Goal: Information Seeking & Learning: Understand process/instructions

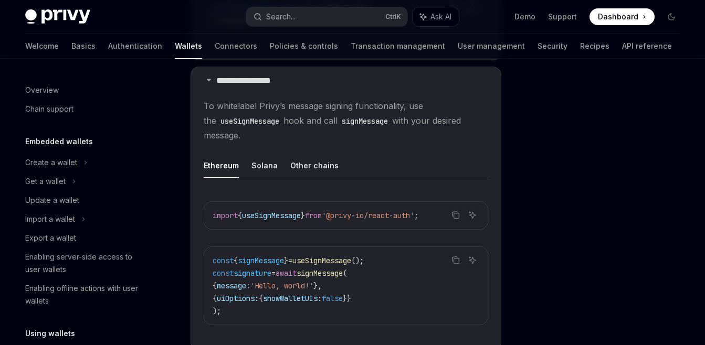
scroll to position [266, 0]
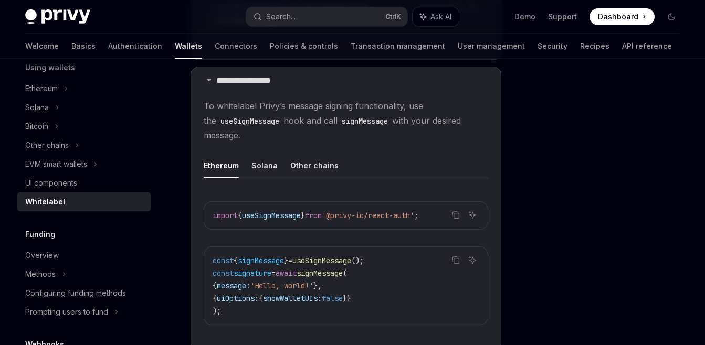
click at [510, 149] on div "**********" at bounding box center [352, 11] width 671 height 1073
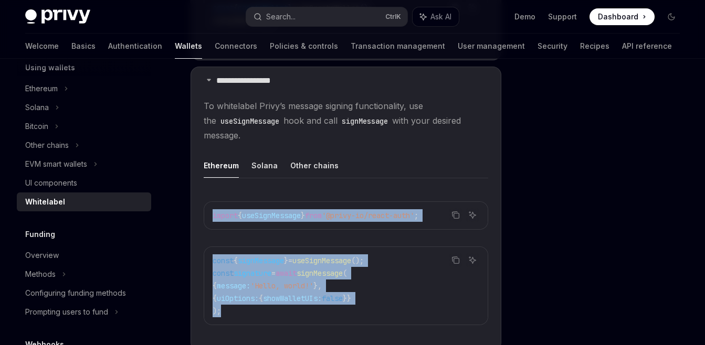
drag, startPoint x: 229, startPoint y: 316, endPoint x: 213, endPoint y: 212, distance: 105.7
click at [213, 212] on div "Copy Ask AI import { useSignMessage } from '@privy-io/react-auth' ; Copy Ask AI…" at bounding box center [346, 266] width 284 height 151
copy div "import { useSignMessage } from '@privy-io/react-auth' ; Copy Ask AI const { sig…"
click at [409, 295] on code "const { signMessage } = useSignMessage (); const signature = await signMessage …" at bounding box center [346, 286] width 267 height 63
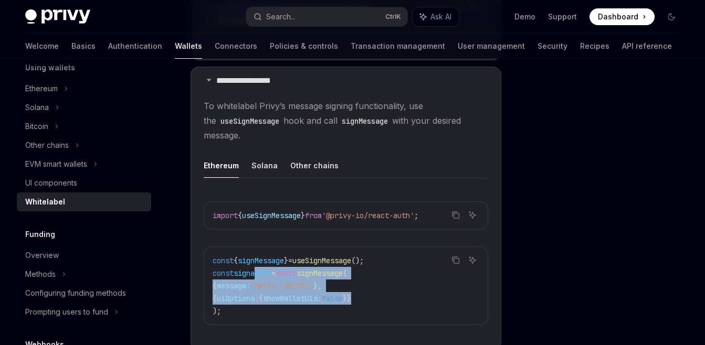
drag, startPoint x: 381, startPoint y: 301, endPoint x: 259, endPoint y: 273, distance: 125.3
click at [259, 273] on code "const { signMessage } = useSignMessage (); const signature = await signMessage …" at bounding box center [346, 286] width 267 height 63
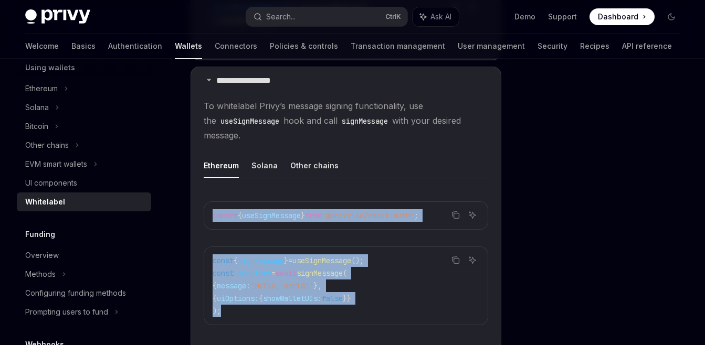
drag, startPoint x: 227, startPoint y: 316, endPoint x: 209, endPoint y: 216, distance: 102.4
click at [209, 216] on div "Copy Ask AI import { useSignMessage } from '@privy-io/react-auth' ; Copy Ask AI…" at bounding box center [346, 266] width 284 height 151
copy div "import { useSignMessage } from '@privy-io/react-auth' ; Copy Ask AI const { sig…"
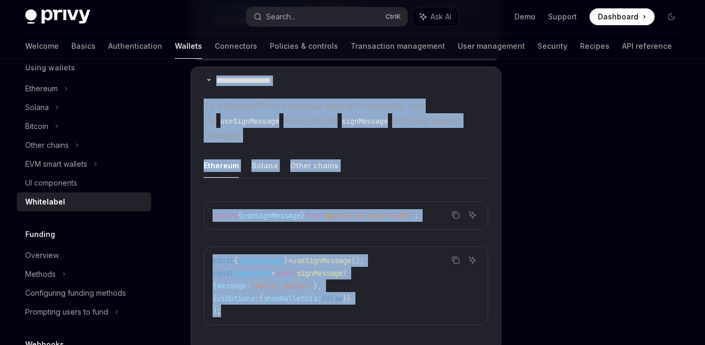
drag, startPoint x: 180, startPoint y: 80, endPoint x: 380, endPoint y: 312, distance: 306.6
click at [380, 312] on div "**********" at bounding box center [248, 22] width 512 height 1052
copy details "**********"
click at [264, 167] on button "Solana" at bounding box center [264, 165] width 26 height 25
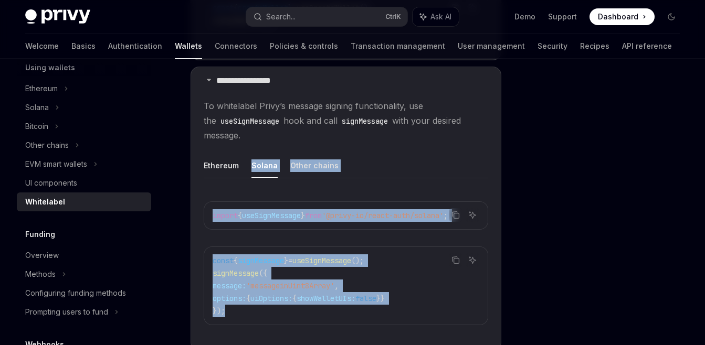
drag, startPoint x: 246, startPoint y: 163, endPoint x: 364, endPoint y: 320, distance: 195.6
click at [364, 320] on div "Ethereum Solana Other chains Copy Ask AI import { useSignMessage } from '@privy…" at bounding box center [346, 247] width 284 height 189
copy div "Solana Other chains Copy Ask AI import { useSignMessage } from '@privy-io/react…"
click at [311, 167] on button "Other chains" at bounding box center [314, 165] width 48 height 25
type textarea "*"
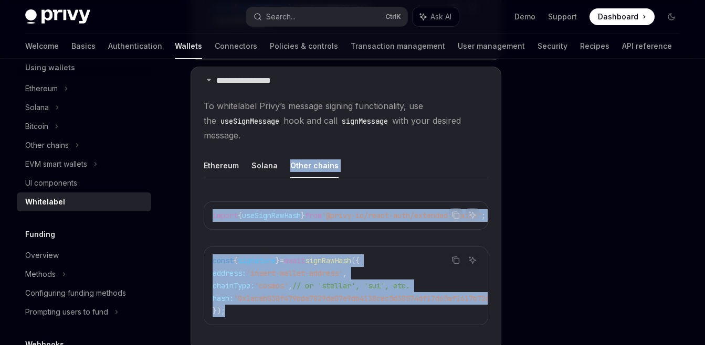
drag, startPoint x: 284, startPoint y: 164, endPoint x: 336, endPoint y: 321, distance: 165.3
click at [336, 321] on div "Ethereum Solana Other chains Copy Ask AI import { useSignRawHash } from '@privy…" at bounding box center [346, 247] width 284 height 189
copy div "Other chains Copy Ask AI import { useSignRawHash } from '@privy-io/react-auth/e…"
